Goal: Task Accomplishment & Management: Use online tool/utility

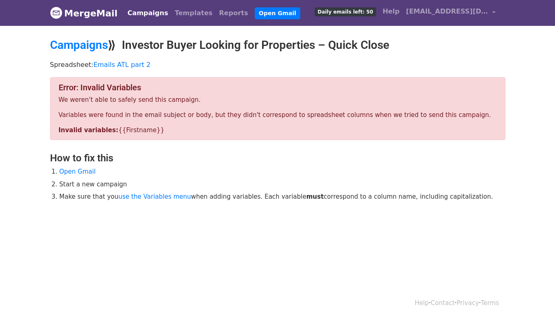
click at [78, 173] on link "Open Gmail" at bounding box center [77, 171] width 36 height 7
click at [155, 193] on link "use the Variables menu" at bounding box center [154, 196] width 73 height 7
click at [158, 196] on link "use the Variables menu" at bounding box center [154, 196] width 73 height 7
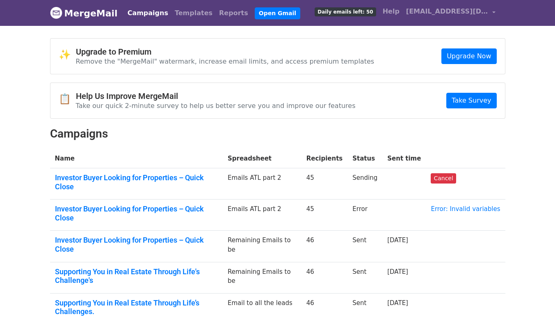
click at [469, 205] on link "Error: Invalid variables" at bounding box center [464, 208] width 69 height 7
drag, startPoint x: 170, startPoint y: 200, endPoint x: 18, endPoint y: 185, distance: 152.8
click at [18, 185] on body "MergeMail Campaigns Templates Reports Open Gmail Daily emails left: 25 Help gbc…" at bounding box center [277, 197] width 555 height 394
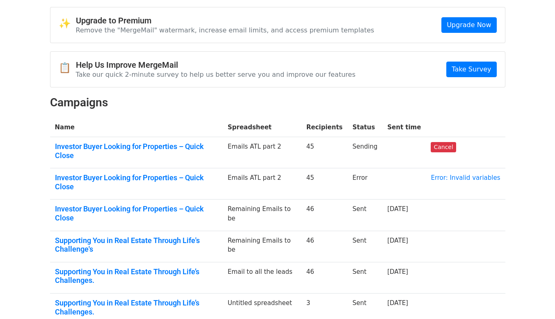
scroll to position [31, 0]
click at [445, 148] on link "Cancel" at bounding box center [442, 147] width 25 height 10
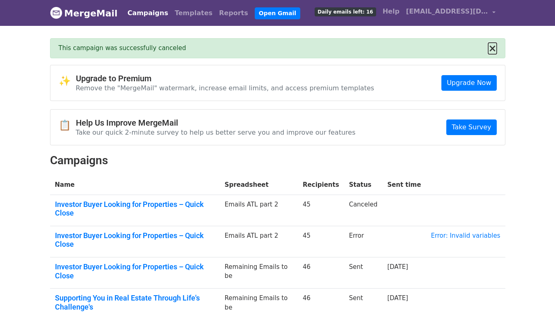
click at [496, 48] on button "×" at bounding box center [492, 48] width 8 height 10
